Goal: Transaction & Acquisition: Purchase product/service

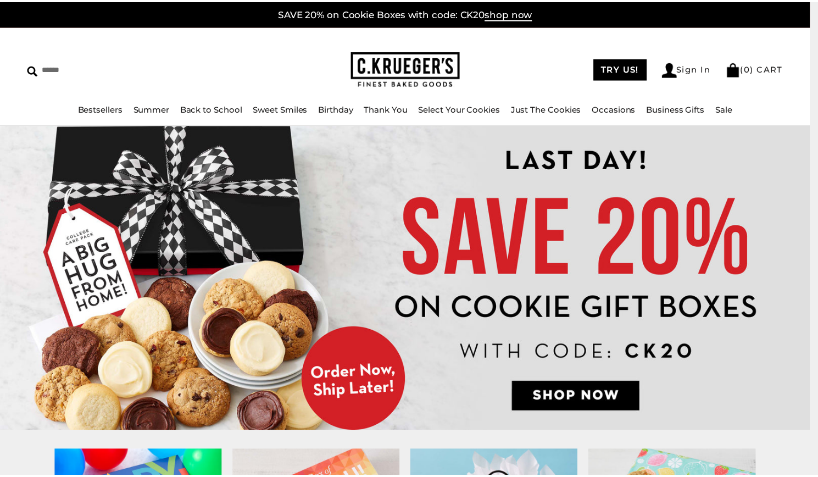
scroll to position [29, 0]
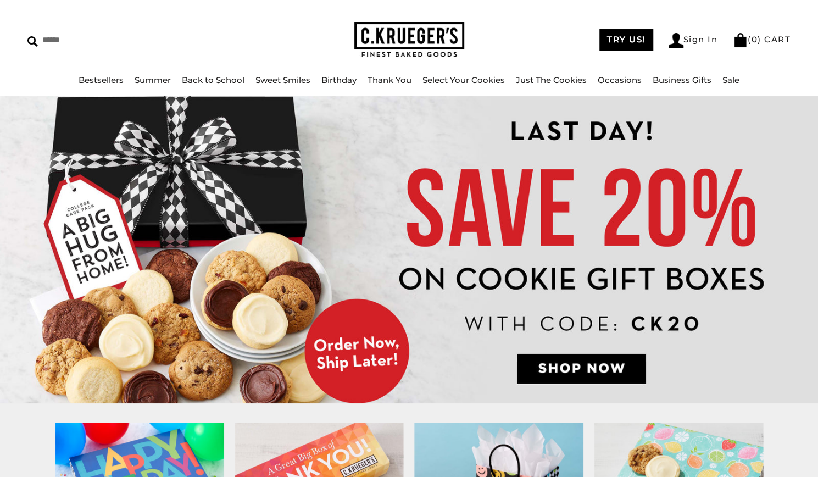
click at [60, 66] on div "****** TRY US! Sign In ( 0 ) CART ( 0 ) CART Bestsellers Summer Summer Vibes Su…" at bounding box center [409, 46] width 818 height 99
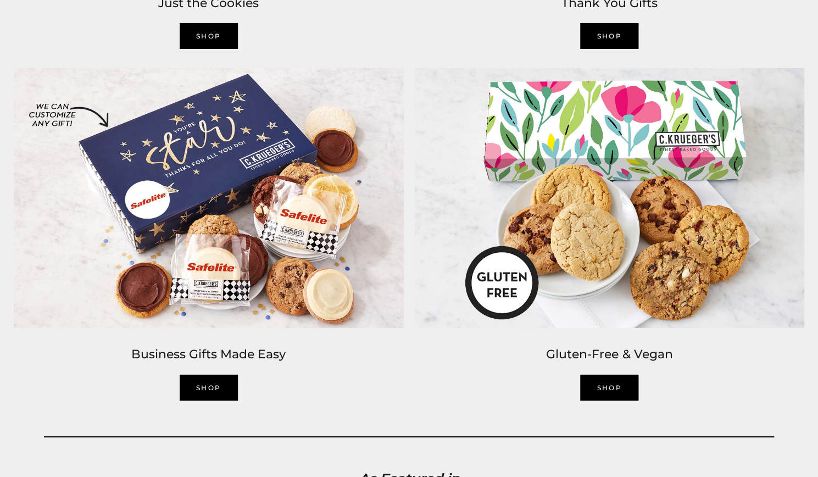
scroll to position [1831, 0]
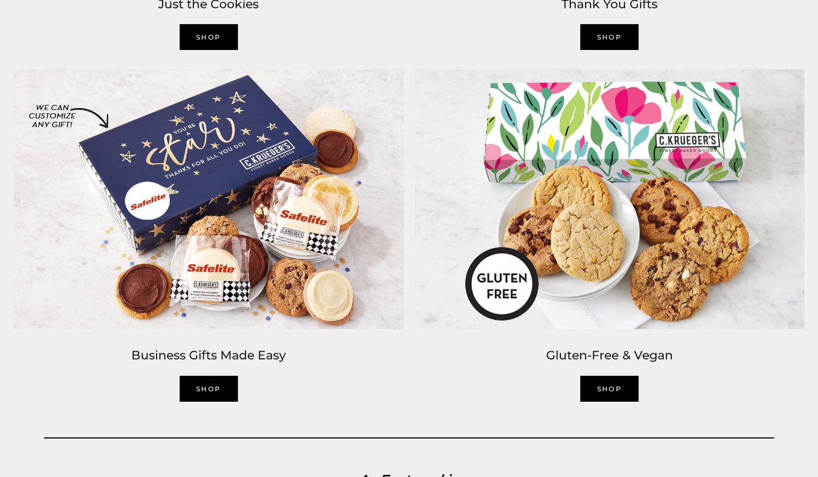
click at [209, 386] on link "SHOP" at bounding box center [209, 389] width 58 height 26
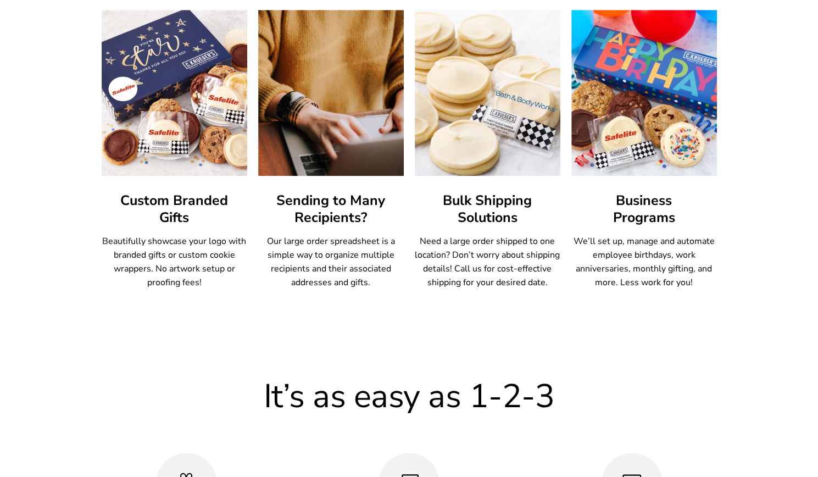
scroll to position [659, 0]
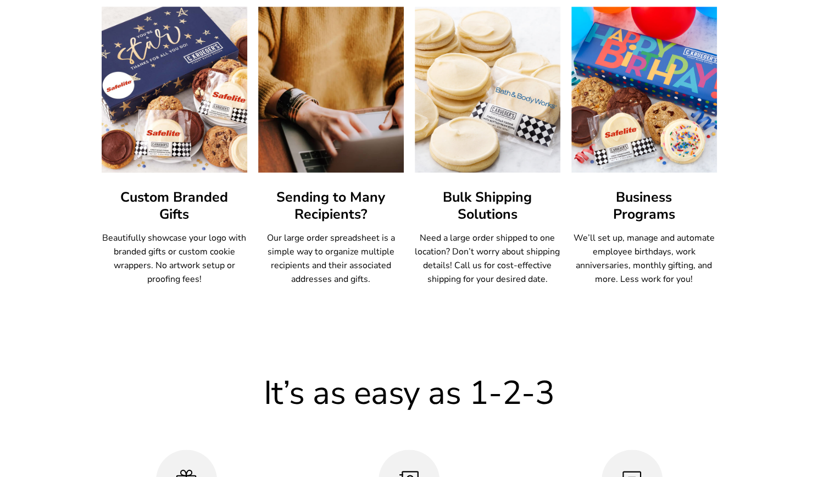
click at [164, 67] on img at bounding box center [174, 89] width 160 height 182
click at [168, 107] on img at bounding box center [174, 89] width 160 height 182
click at [191, 165] on img at bounding box center [174, 89] width 160 height 182
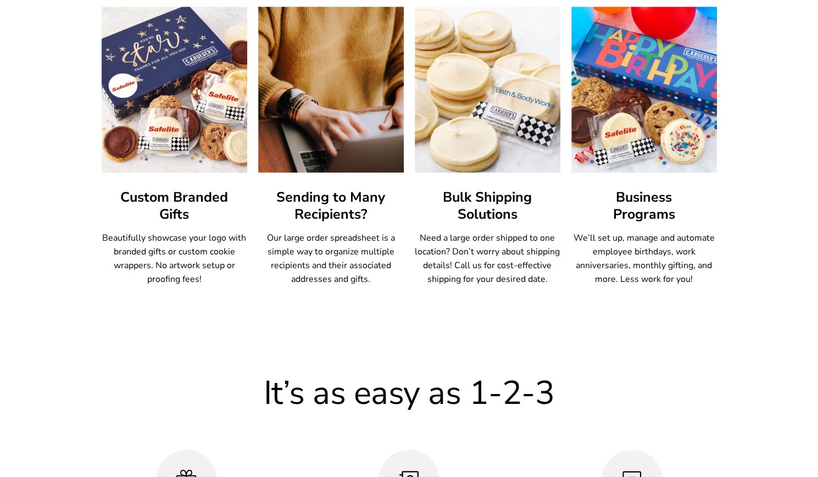
click at [180, 249] on p "Beautifully showcase your logo with branded gifts or custom cookie wrappers. No…" at bounding box center [175, 258] width 146 height 55
click at [208, 285] on p "Beautifully showcase your logo with branded gifts or custom cookie wrappers. No…" at bounding box center [175, 258] width 146 height 55
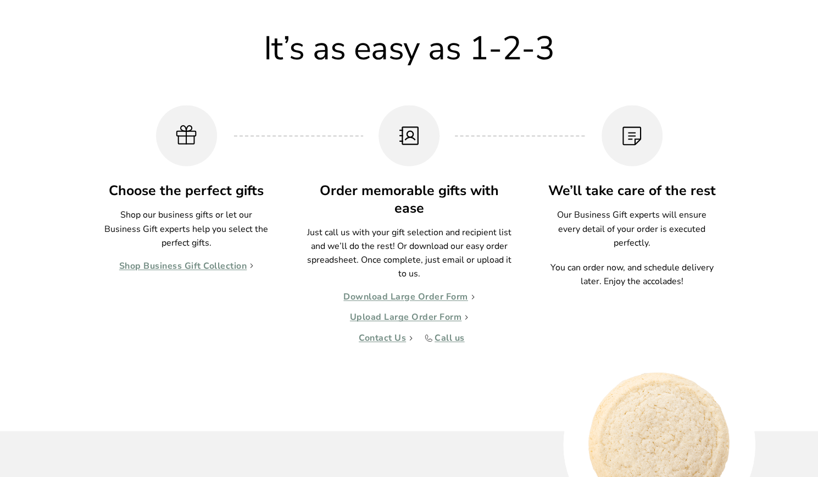
scroll to position [1011, 0]
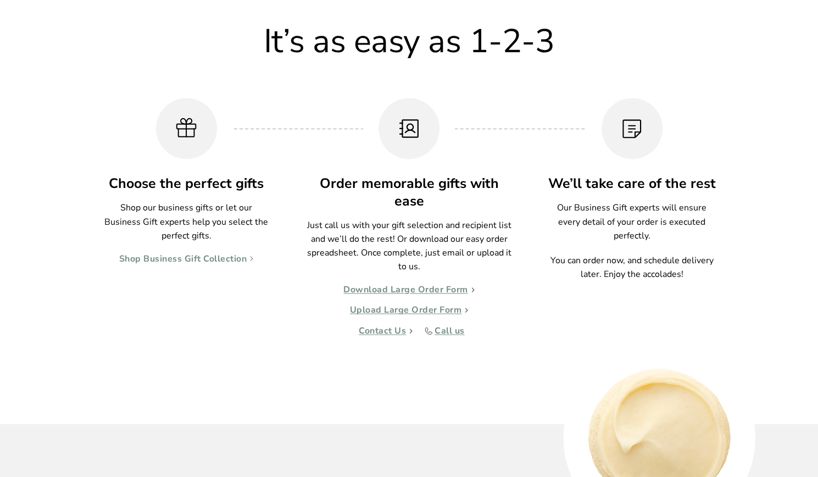
click at [210, 261] on link "Shop Business Gift Collection" at bounding box center [186, 258] width 135 height 11
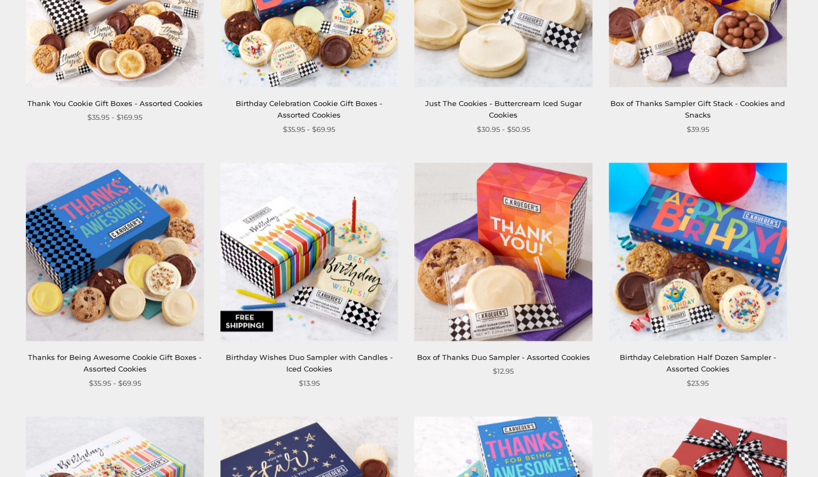
scroll to position [637, 0]
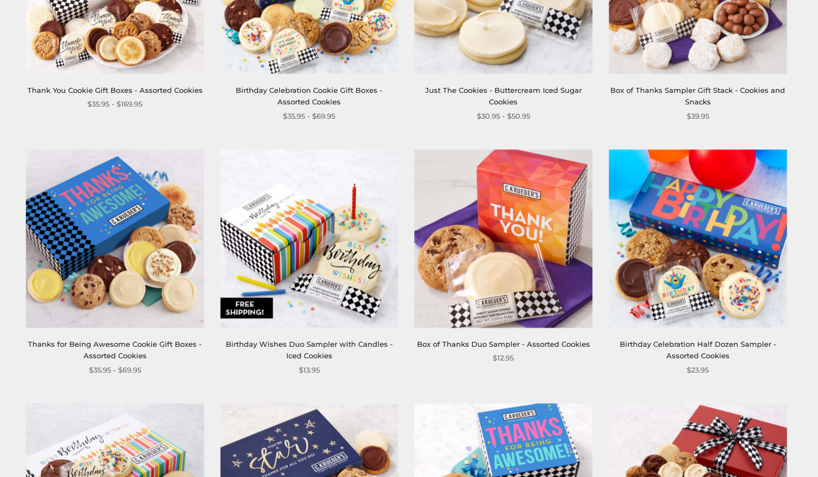
click at [470, 392] on div "**********" at bounding box center [397, 403] width 799 height 1523
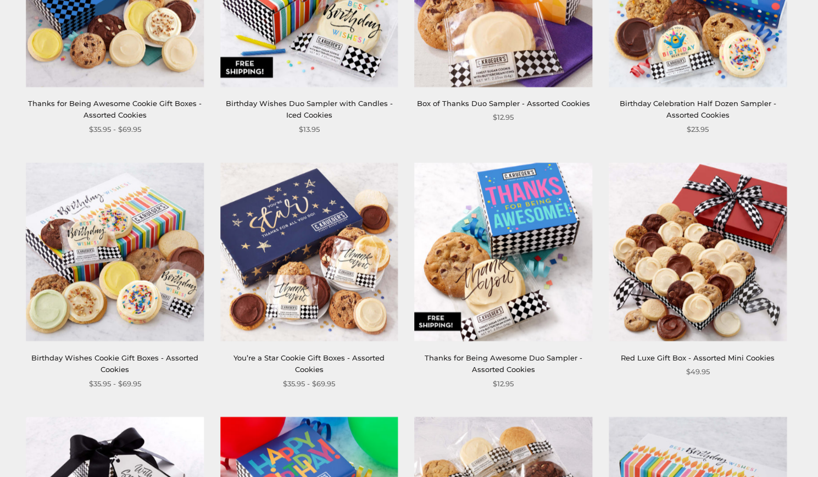
scroll to position [879, 0]
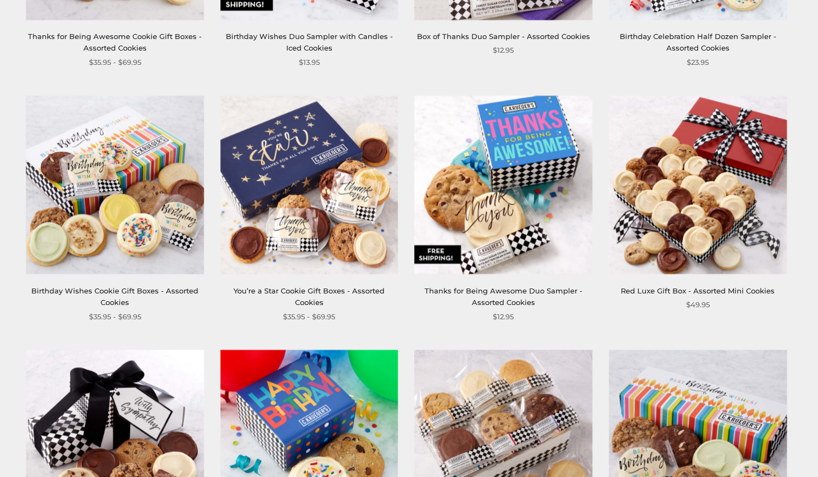
click at [471, 392] on div "**********" at bounding box center [397, 95] width 799 height 1523
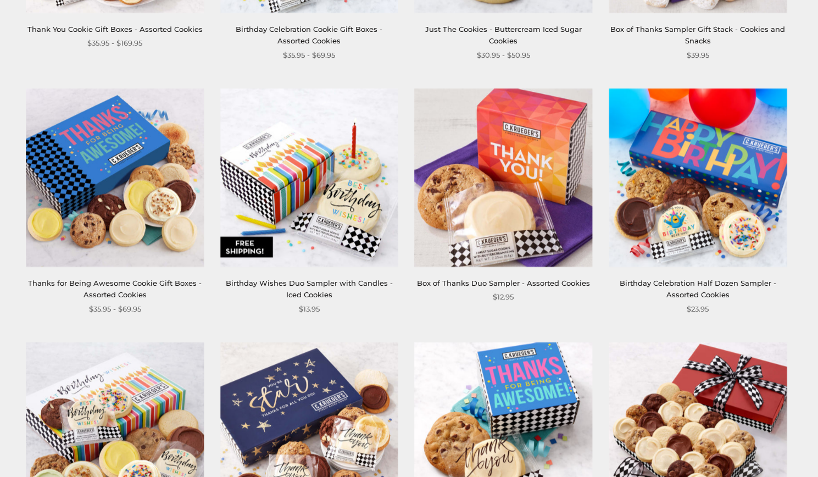
scroll to position [681, 0]
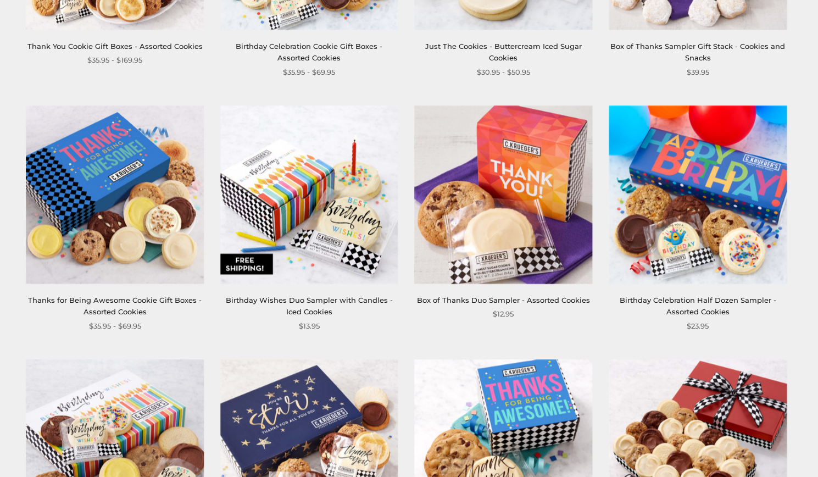
click at [451, 319] on div "$12.95" at bounding box center [503, 314] width 178 height 12
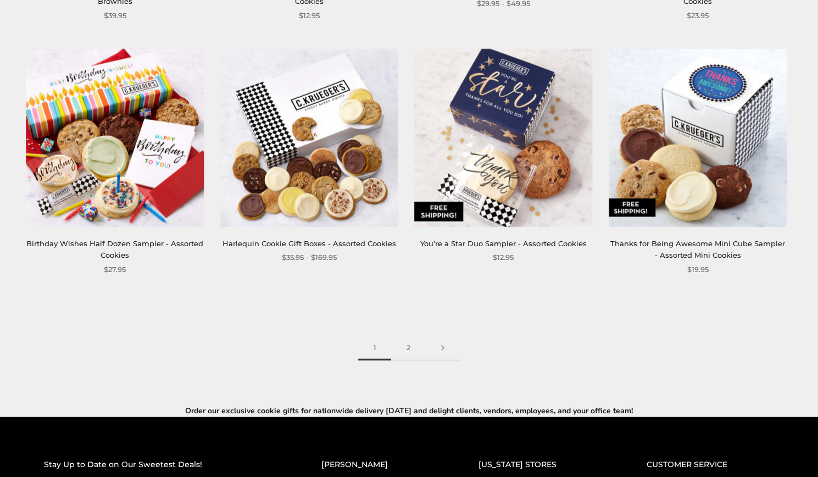
scroll to position [1516, 0]
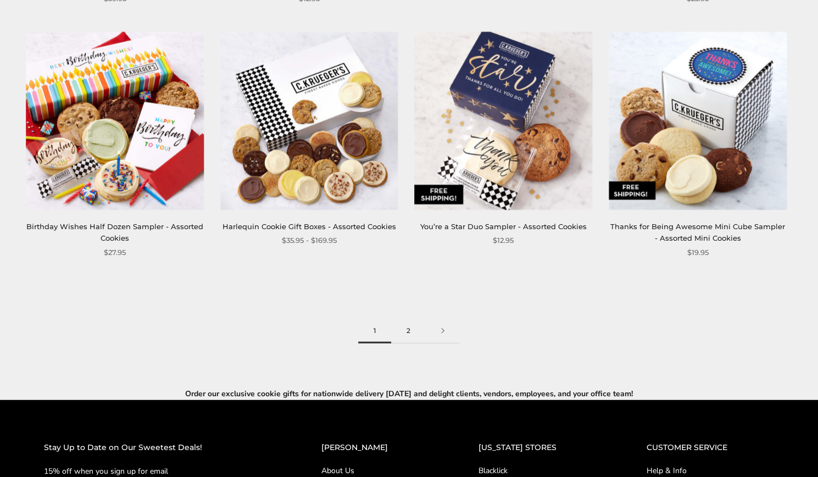
click at [409, 329] on link "2" at bounding box center [408, 331] width 35 height 25
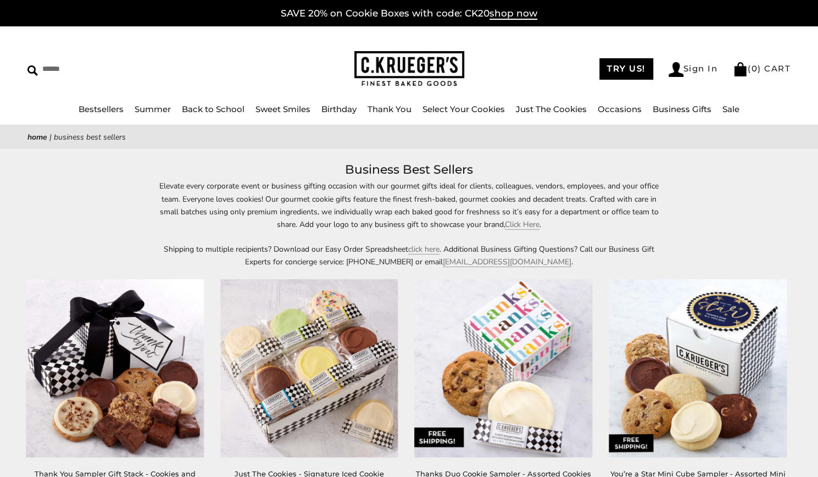
click at [92, 227] on div "Elevate every corporate event or business gifting occasion with our gourmet gif…" at bounding box center [409, 224] width 818 height 88
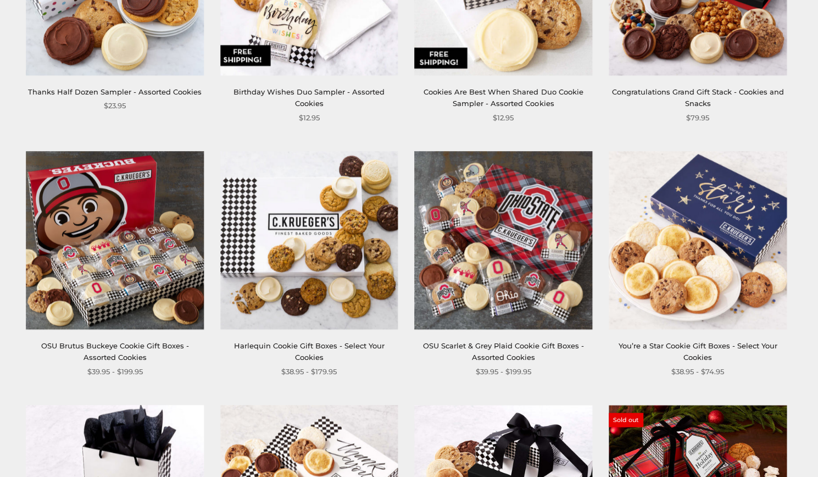
scroll to position [637, 0]
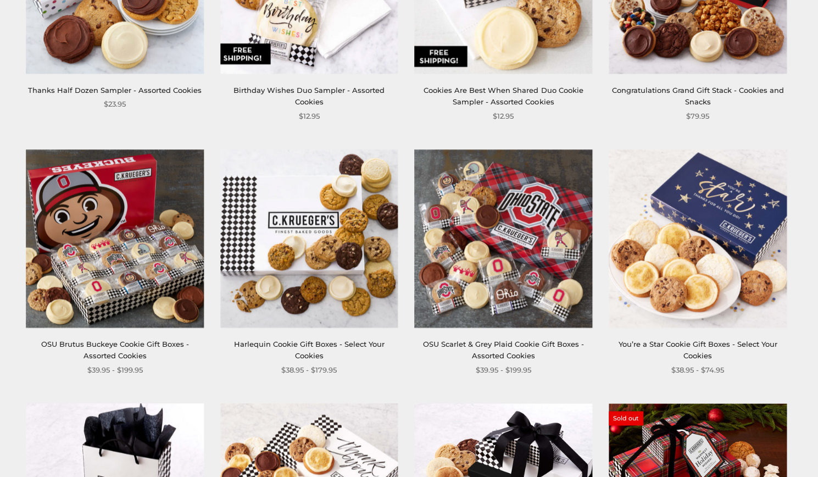
click at [123, 265] on img at bounding box center [115, 238] width 178 height 178
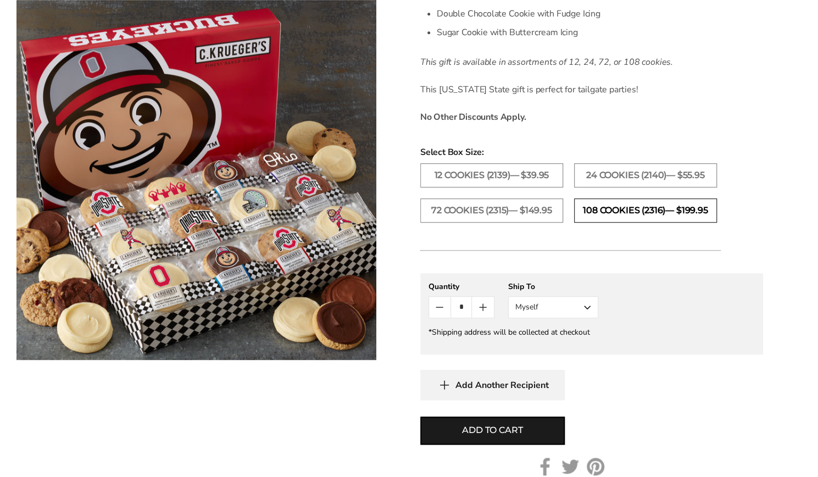
click at [610, 213] on label "108 Cookies (2316)— $199.95" at bounding box center [645, 210] width 143 height 24
click at [326, 398] on div "Facebook Pinterest Twitter [PERSON_NAME] OSU Brutus Buckeye Cookie Gift Boxes -…" at bounding box center [409, 109] width 818 height 844
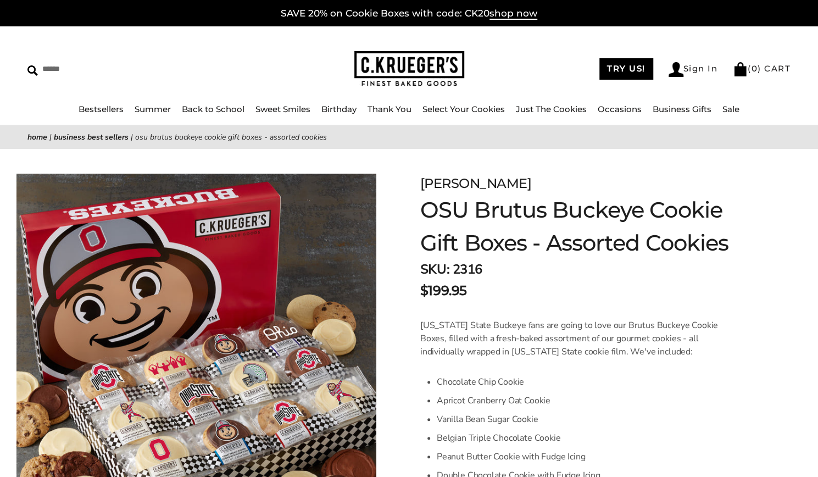
click at [388, 283] on div "Facebook Pinterest Twitter" at bounding box center [196, 341] width 393 height 384
